Goal: Information Seeking & Learning: Learn about a topic

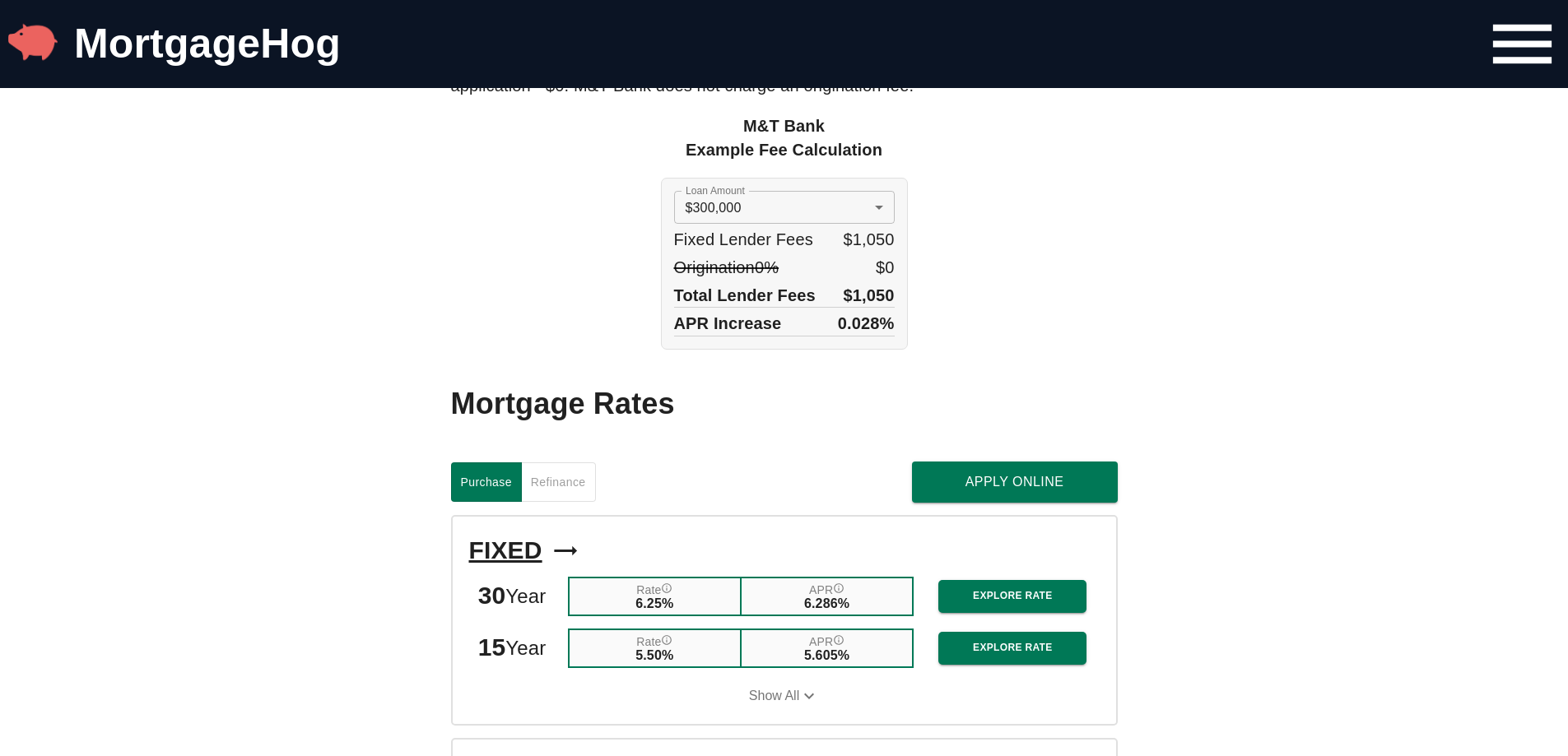
scroll to position [1482, 0]
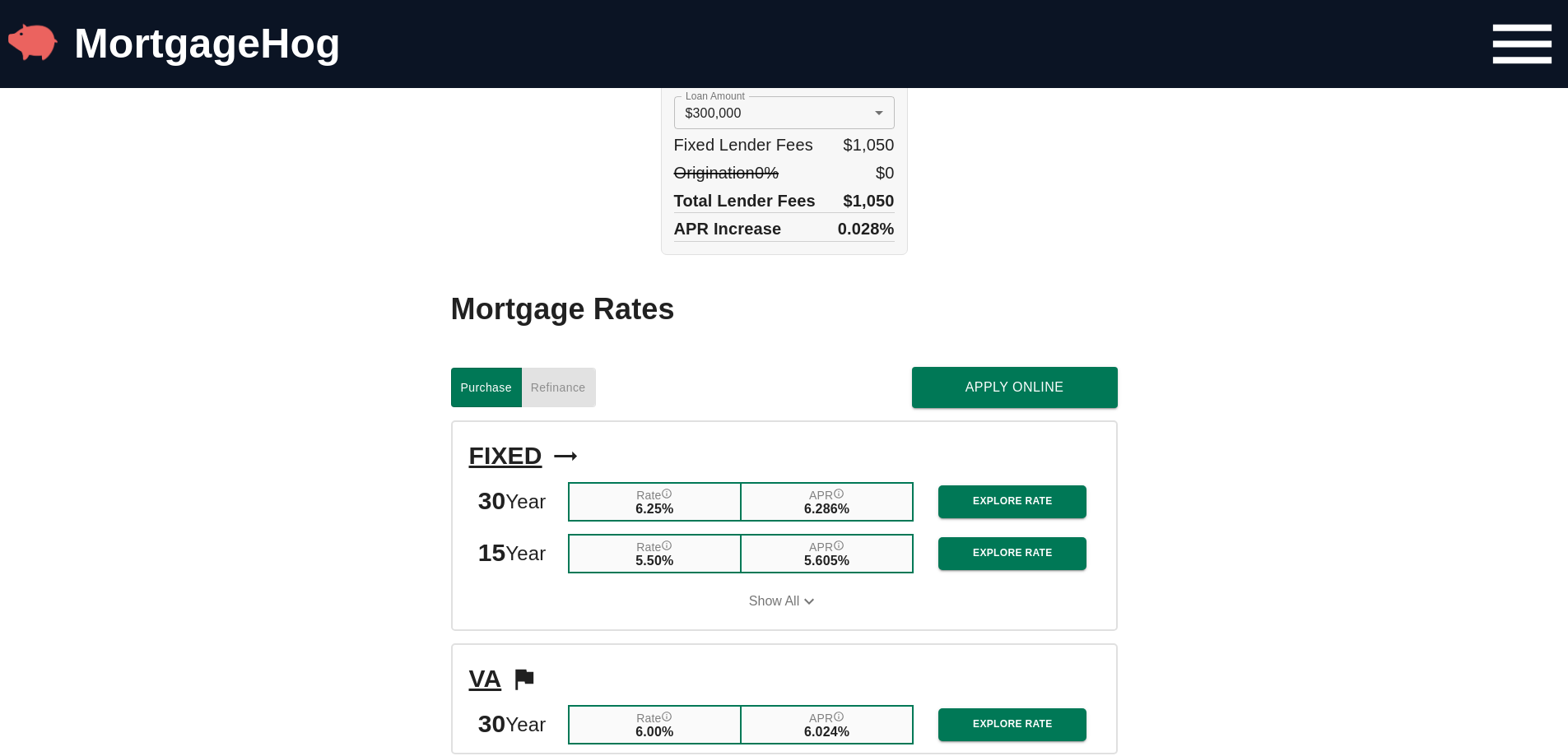
click at [571, 395] on span "Refinance" at bounding box center [558, 387] width 55 height 21
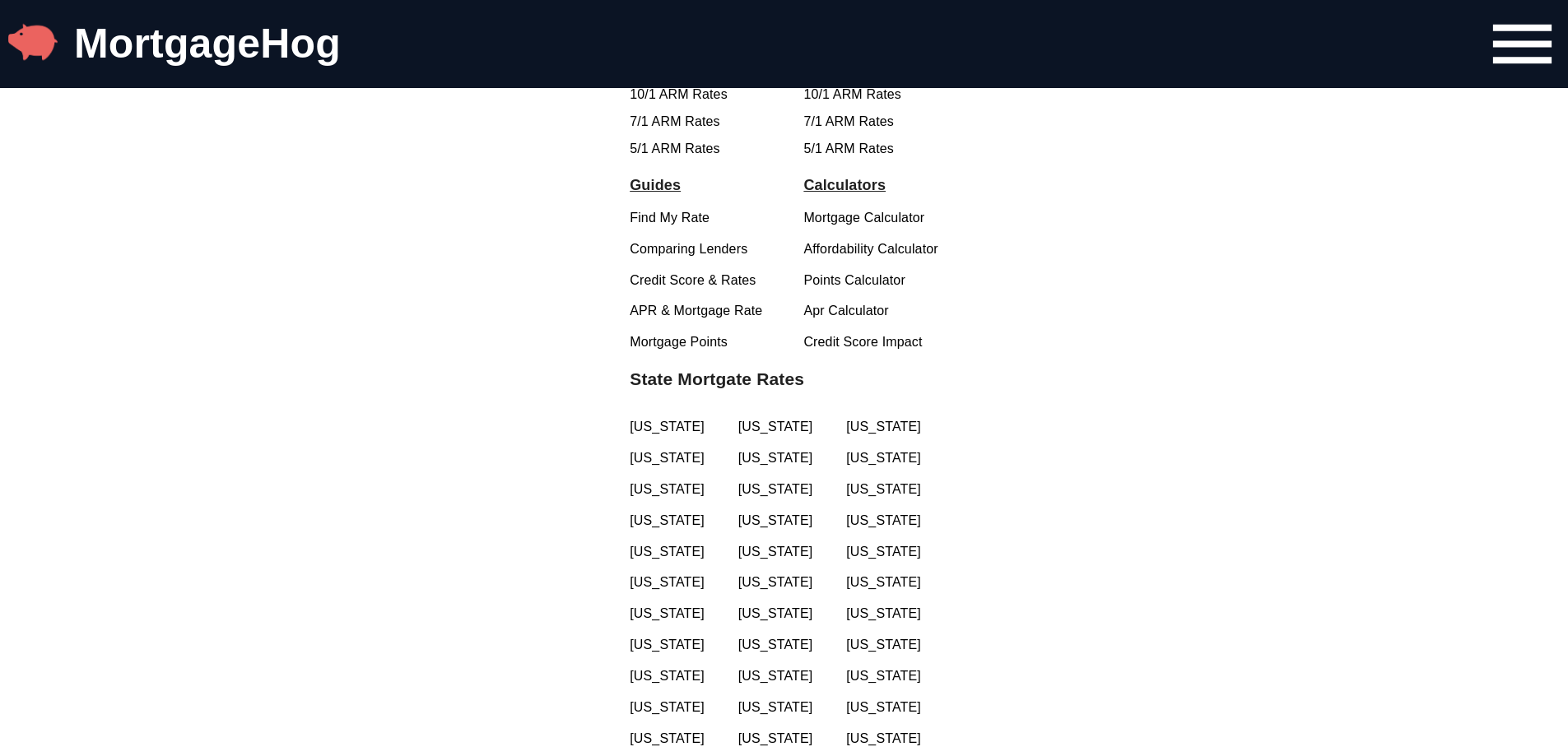
scroll to position [3210, 0]
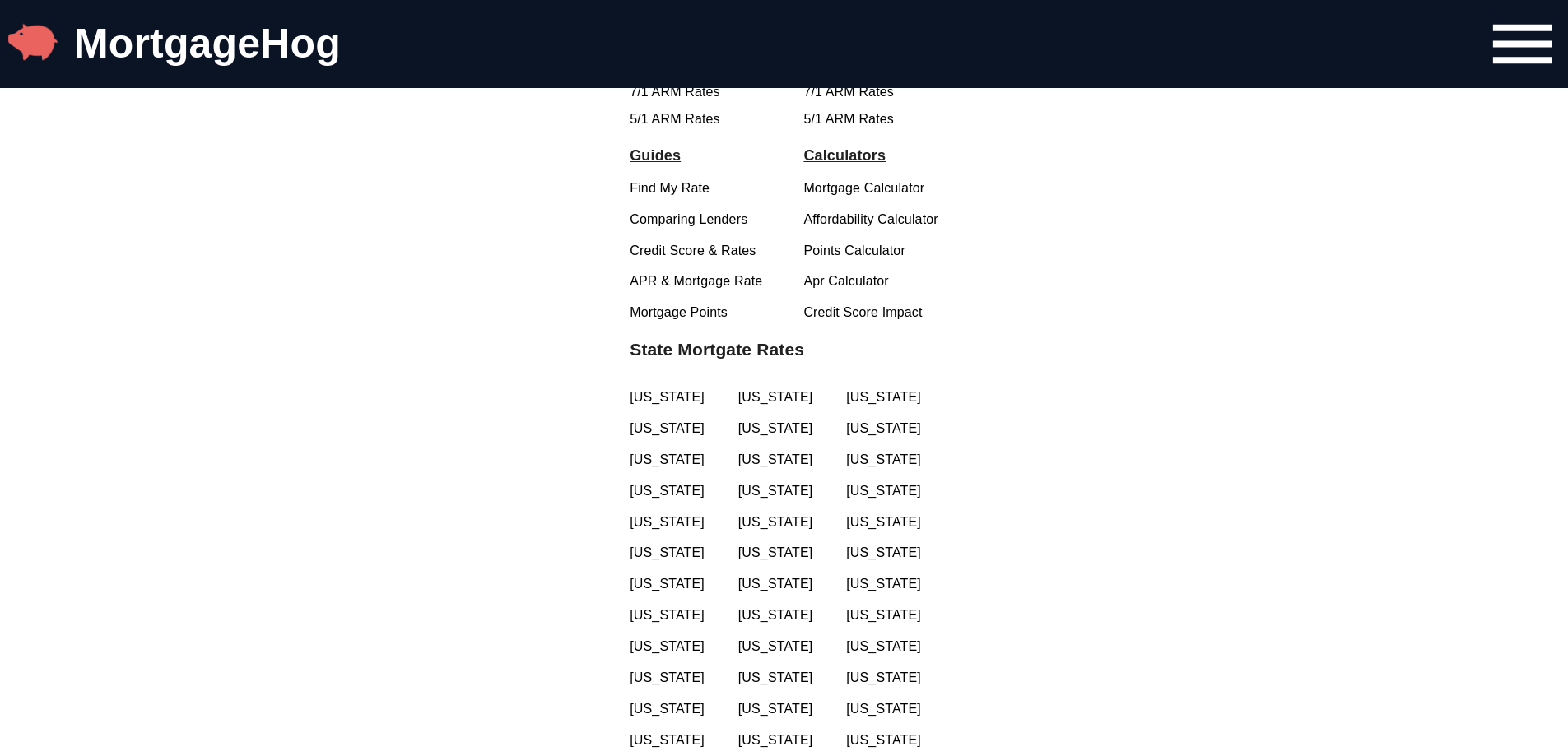
click at [684, 464] on link "[US_STATE]" at bounding box center [675, 460] width 92 height 19
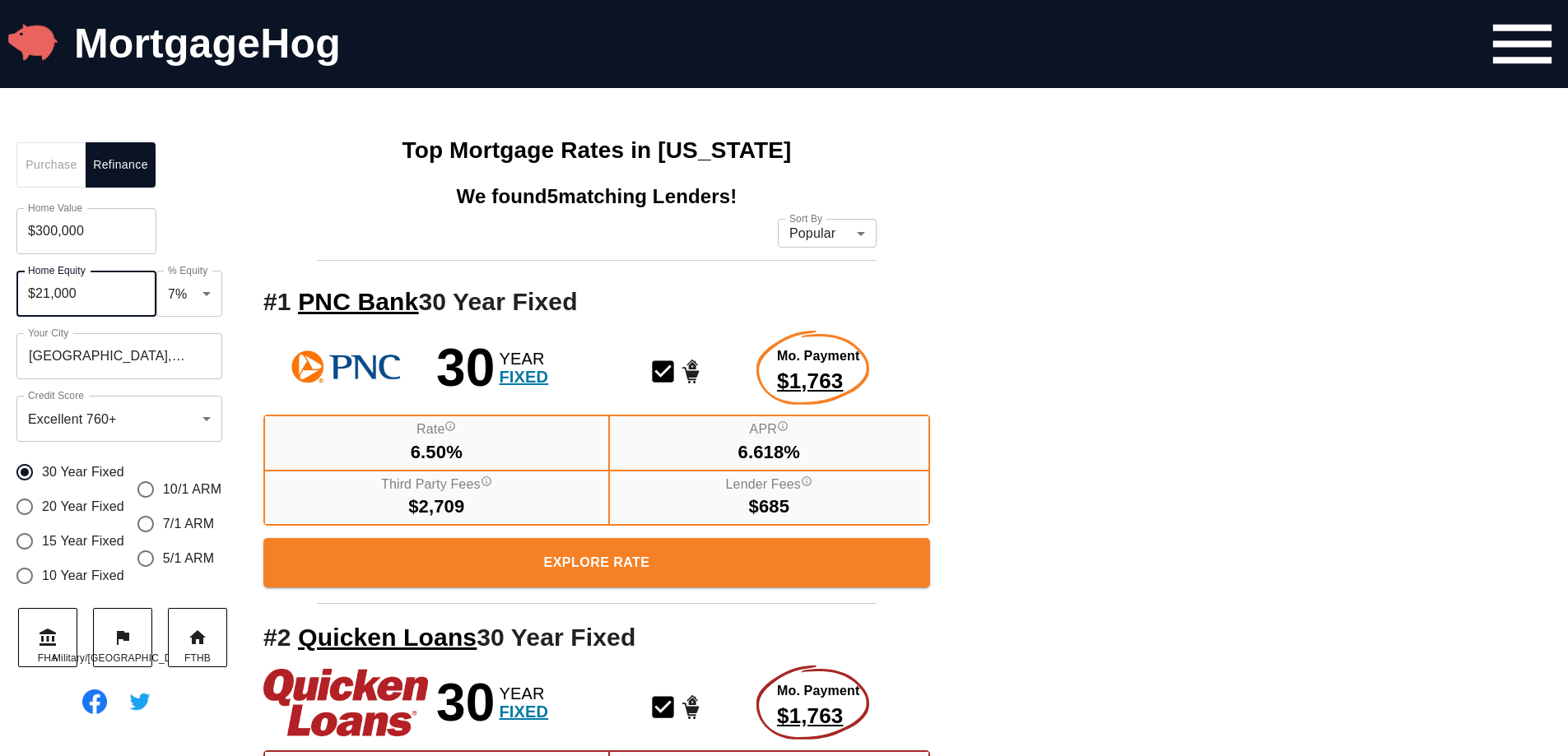
drag, startPoint x: 94, startPoint y: 296, endPoint x: 19, endPoint y: 300, distance: 75.1
click at [19, 300] on input "$21,000" at bounding box center [86, 293] width 140 height 46
type input "$200,000"
type input "0.67"
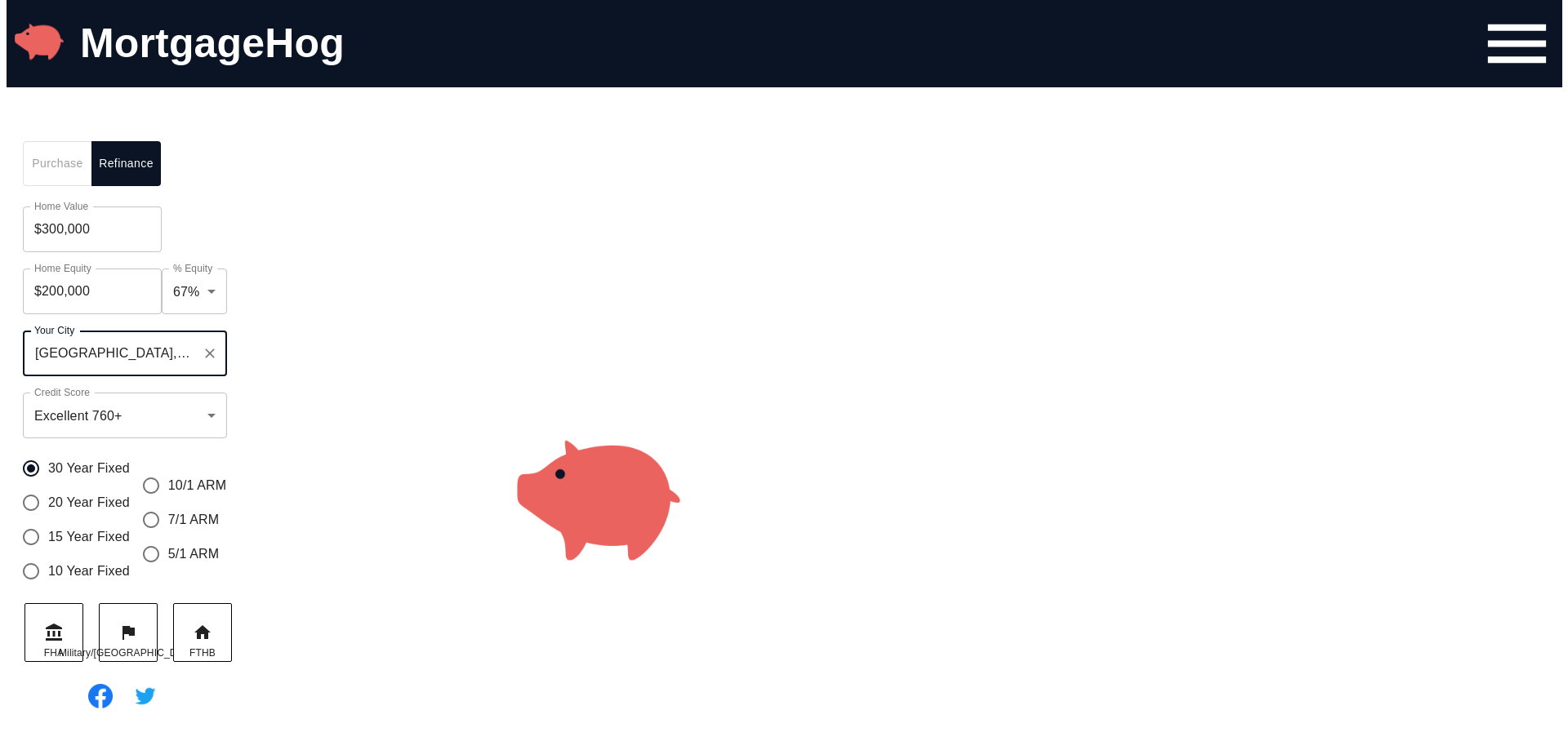
scroll to position [23, 0]
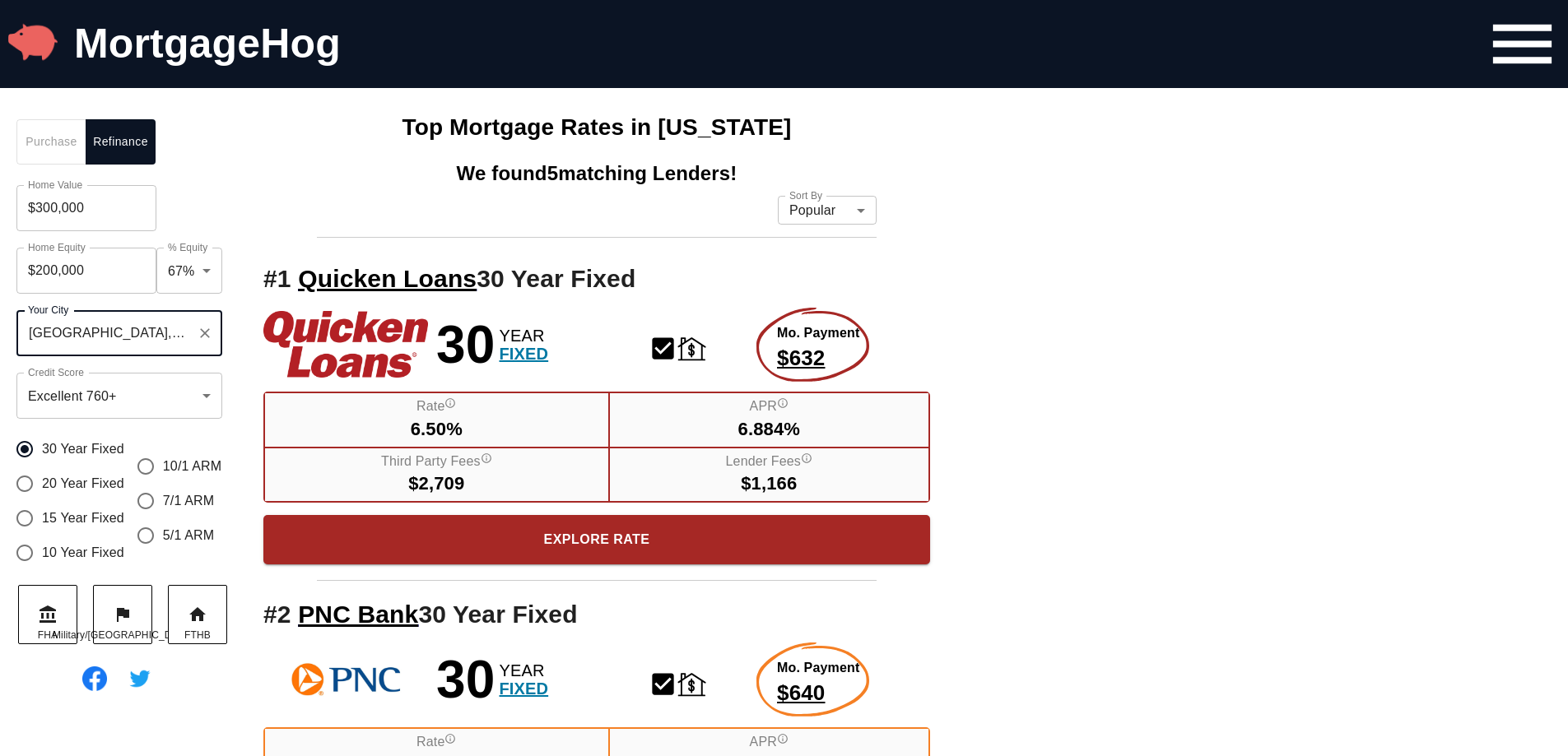
drag, startPoint x: 158, startPoint y: 356, endPoint x: 16, endPoint y: 345, distance: 142.4
click at [16, 345] on div "[GEOGRAPHIC_DATA], [GEOGRAPHIC_DATA], [GEOGRAPHIC_DATA] Your City" at bounding box center [118, 333] width 205 height 46
click at [115, 391] on div "[GEOGRAPHIC_DATA], [GEOGRAPHIC_DATA]" at bounding box center [135, 406] width 146 height 69
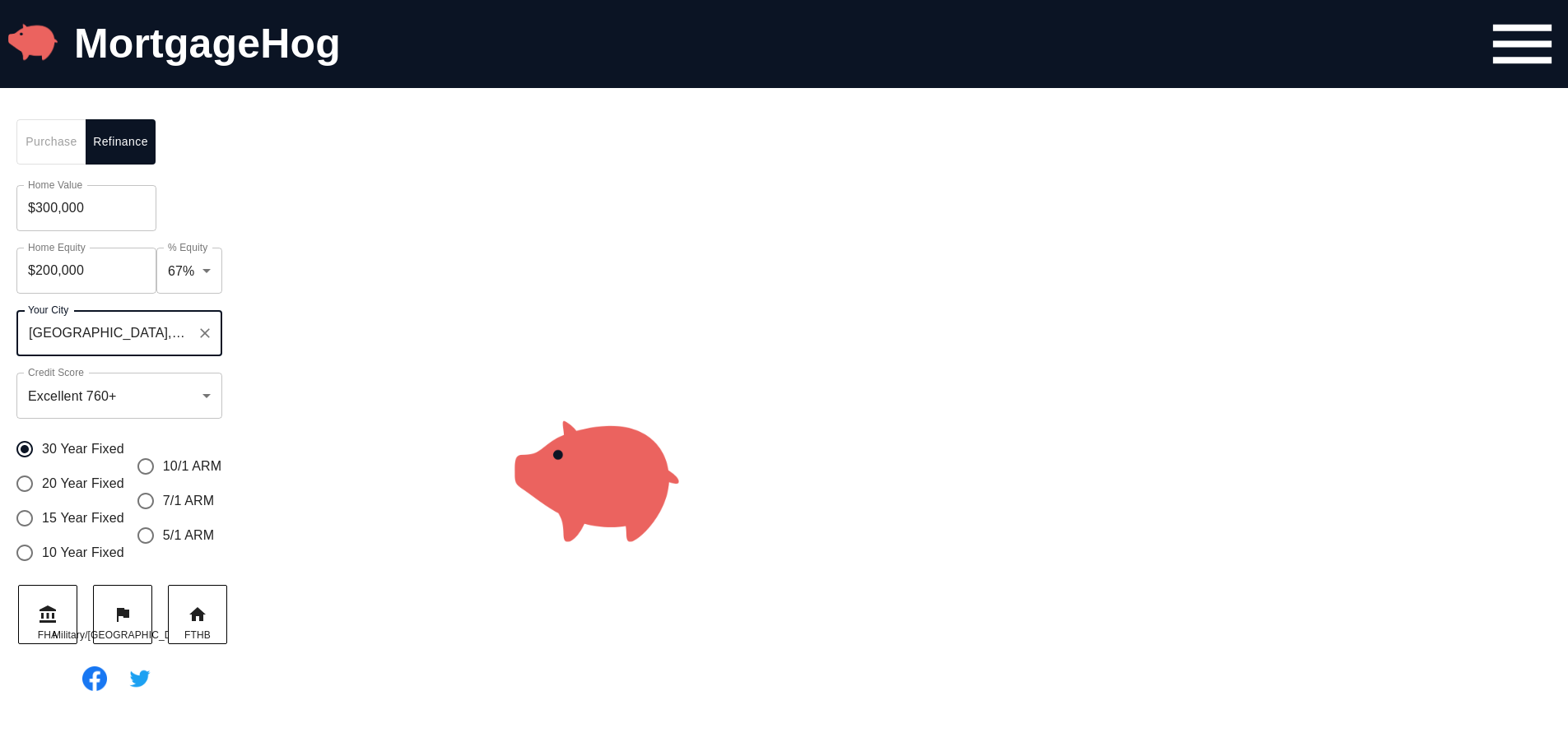
type input "[GEOGRAPHIC_DATA], [GEOGRAPHIC_DATA]"
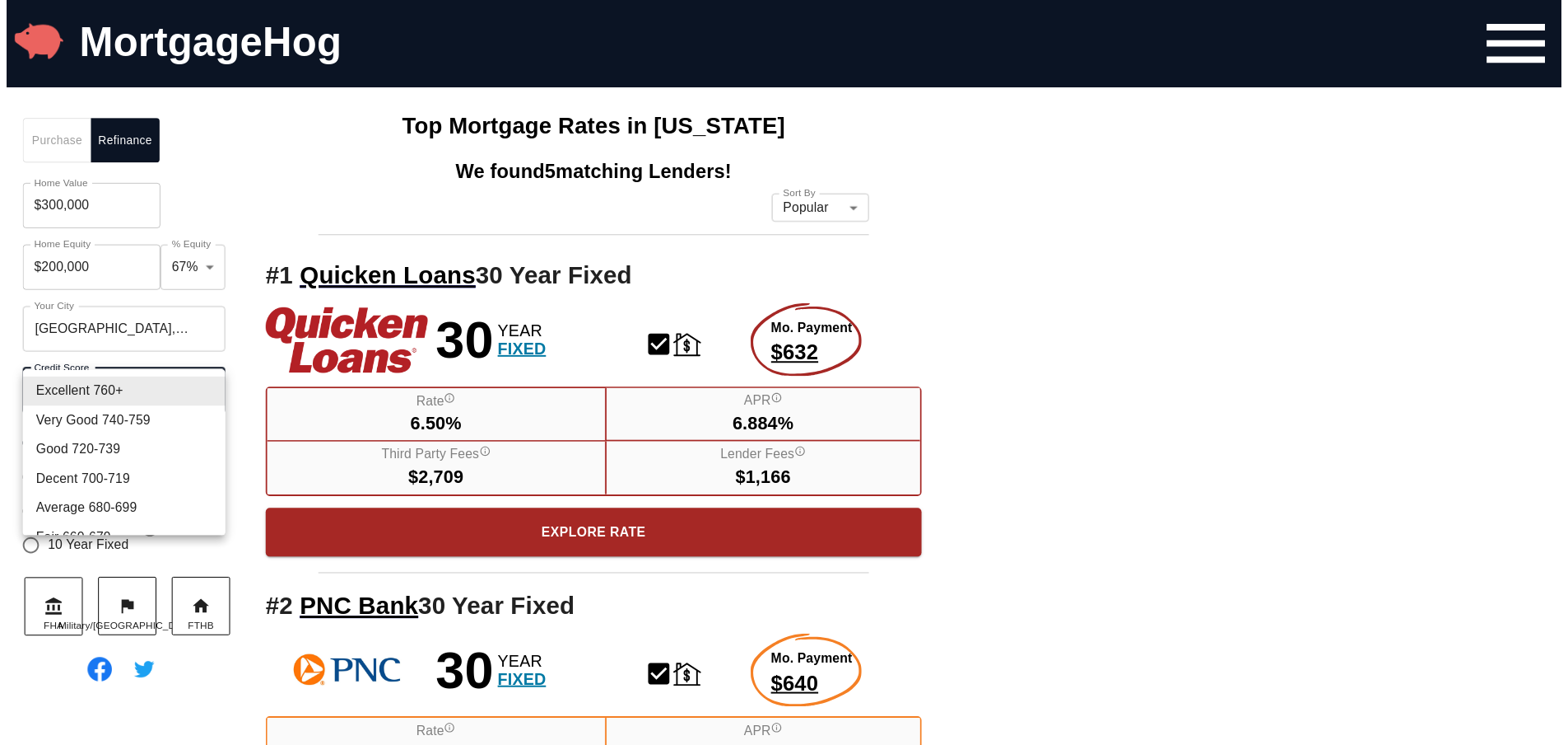
scroll to position [83, 0]
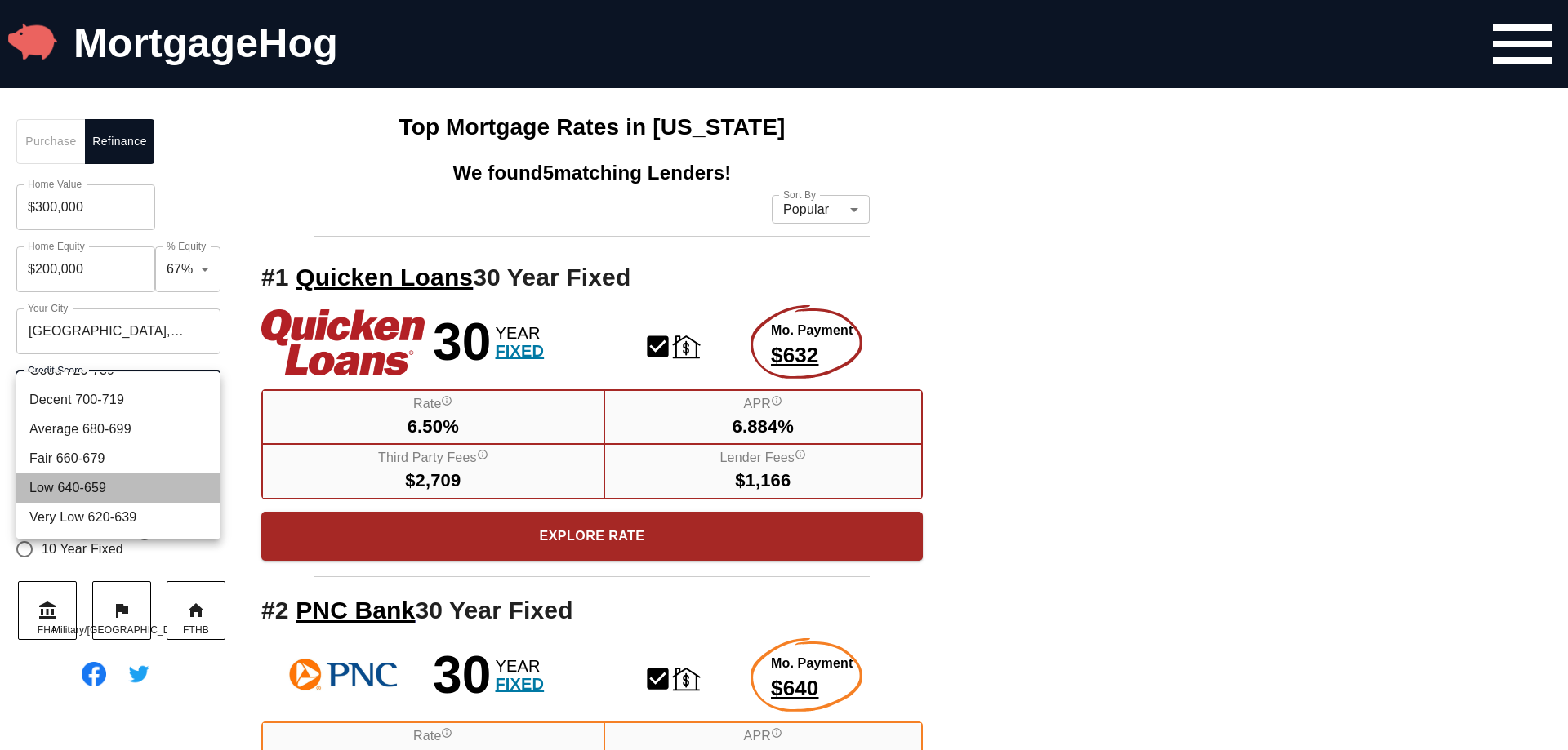
click at [144, 483] on li "Low 640-659" at bounding box center [117, 488] width 204 height 29
type input "650"
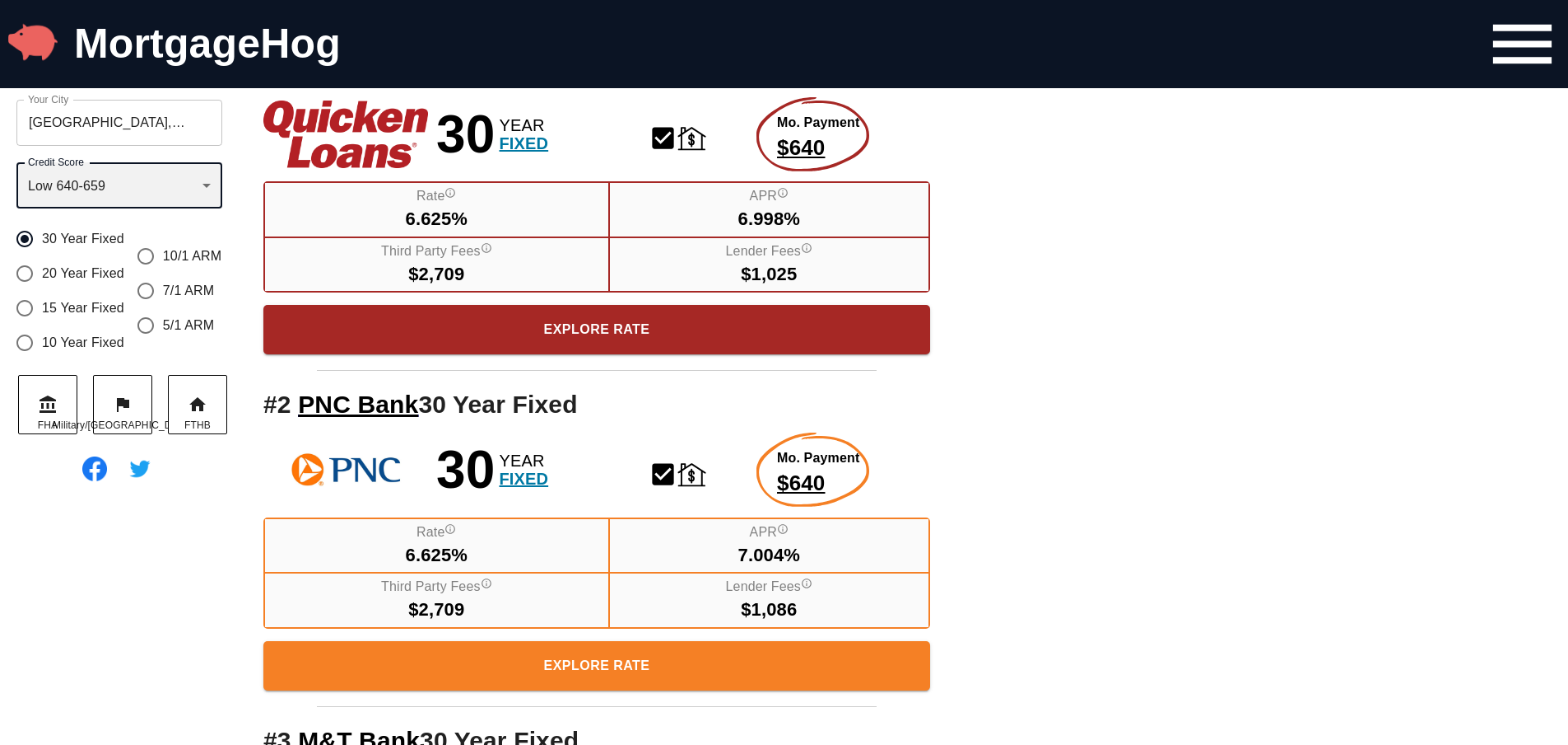
scroll to position [105, 0]
